Goal: Navigation & Orientation: Find specific page/section

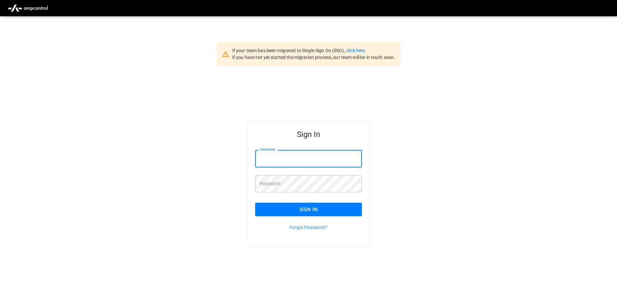
click at [282, 162] on input "Username" at bounding box center [308, 158] width 107 height 17
type input "**********"
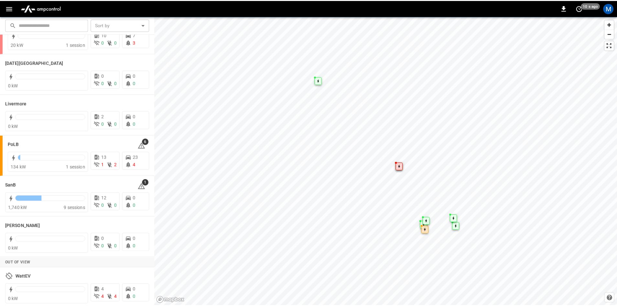
scroll to position [114, 0]
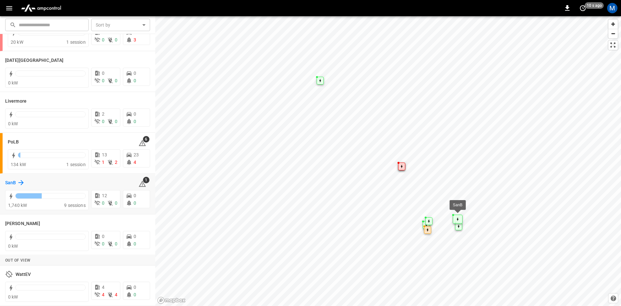
click at [10, 184] on h6 "SanB" at bounding box center [10, 182] width 11 height 7
